Goal: Transaction & Acquisition: Purchase product/service

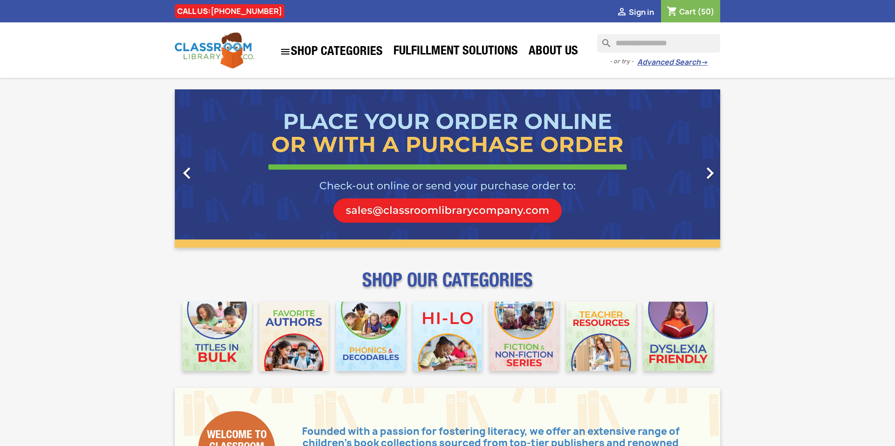
click at [629, 44] on input "Search" at bounding box center [658, 43] width 123 height 19
type input "**********"
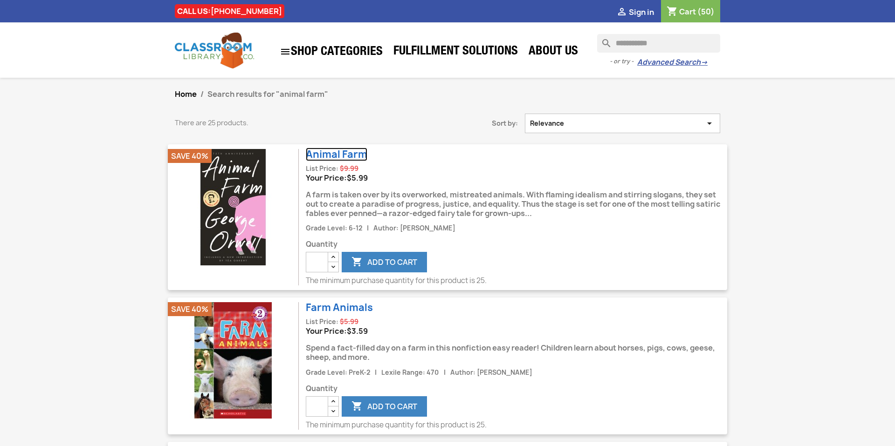
click at [329, 159] on link "Animal Farm" at bounding box center [337, 155] width 62 height 14
